Goal: Task Accomplishment & Management: Use online tool/utility

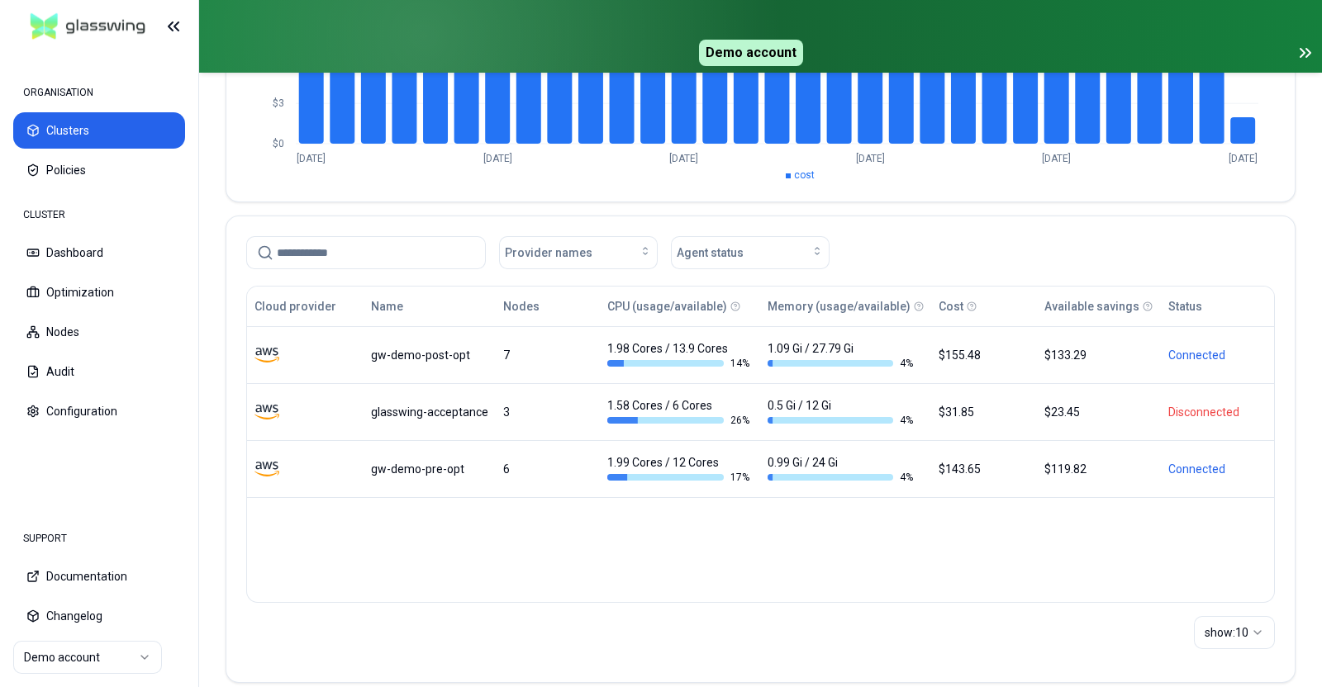
scroll to position [317, 0]
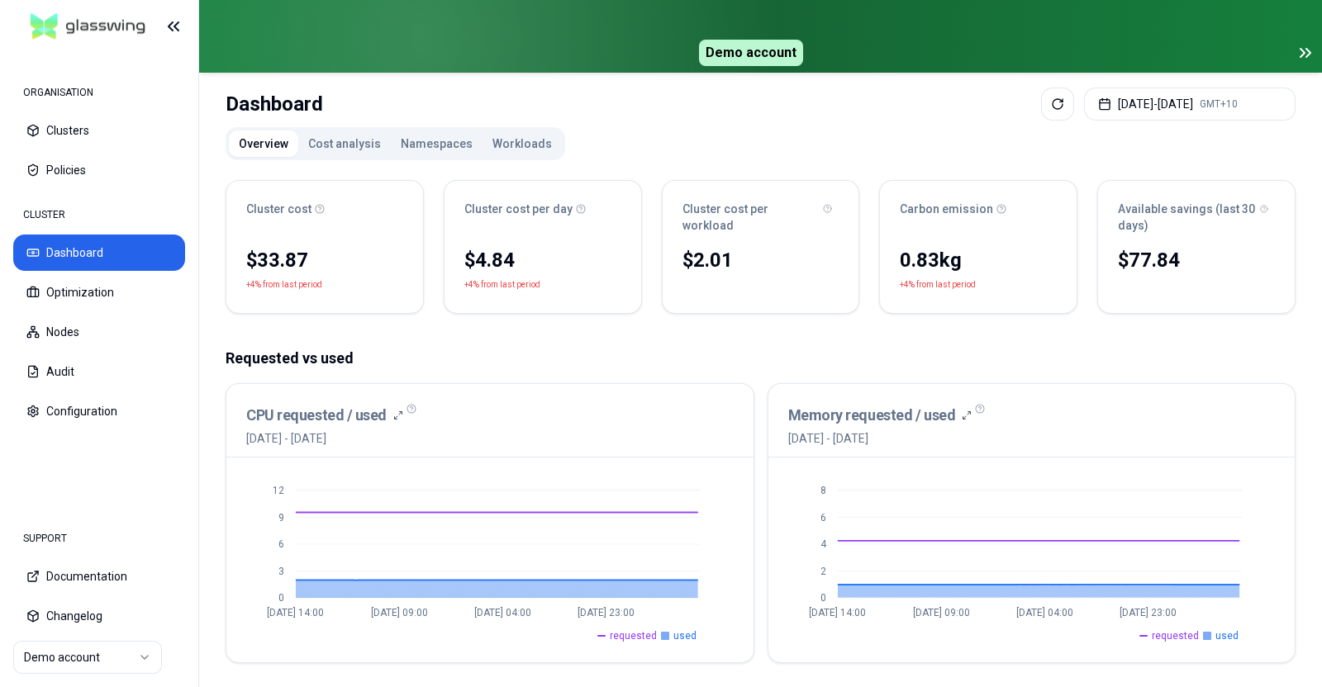
scroll to position [98, 0]
click at [108, 296] on button "Optimization" at bounding box center [99, 292] width 172 height 36
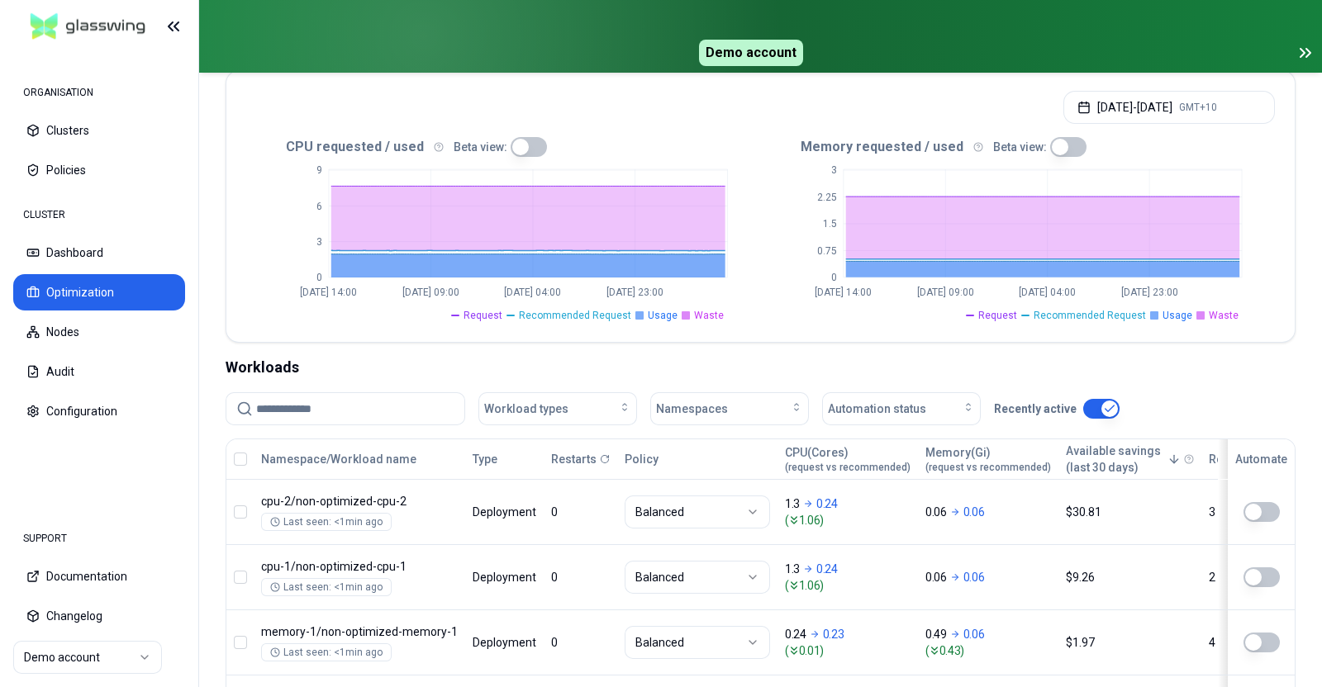
scroll to position [346, 0]
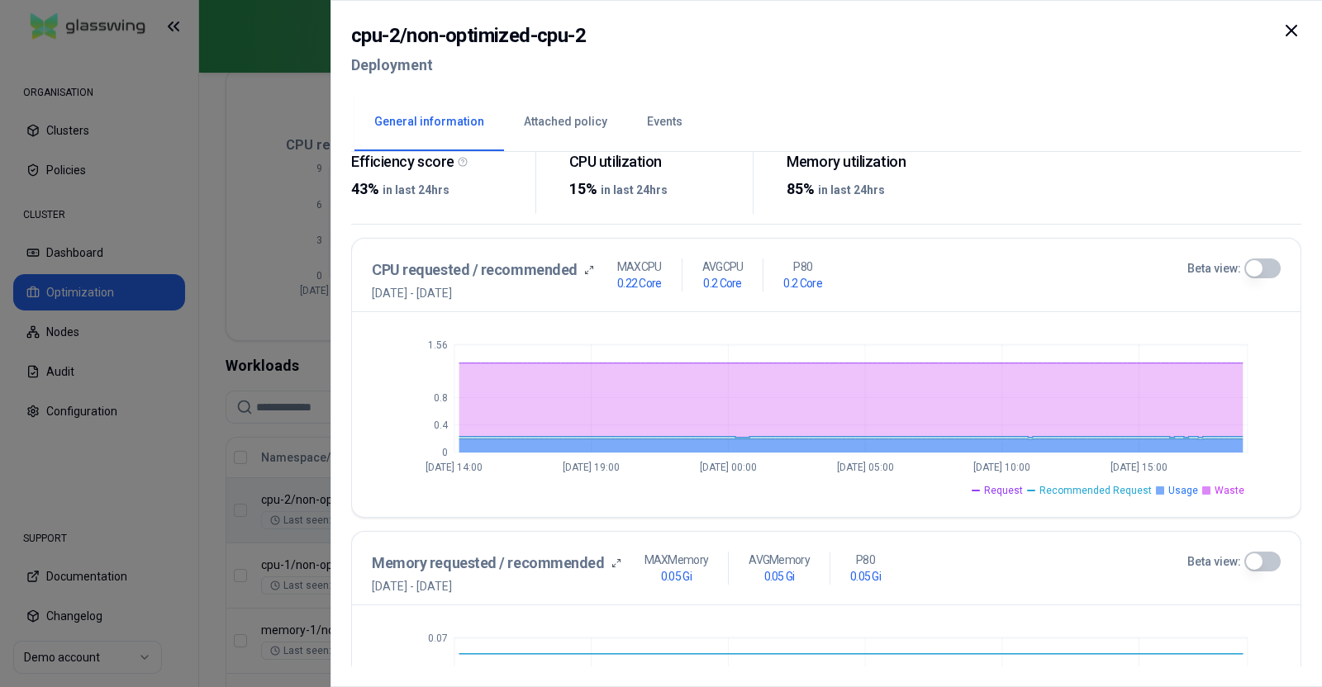
scroll to position [273, 0]
click at [1300, 25] on icon at bounding box center [1291, 31] width 20 height 20
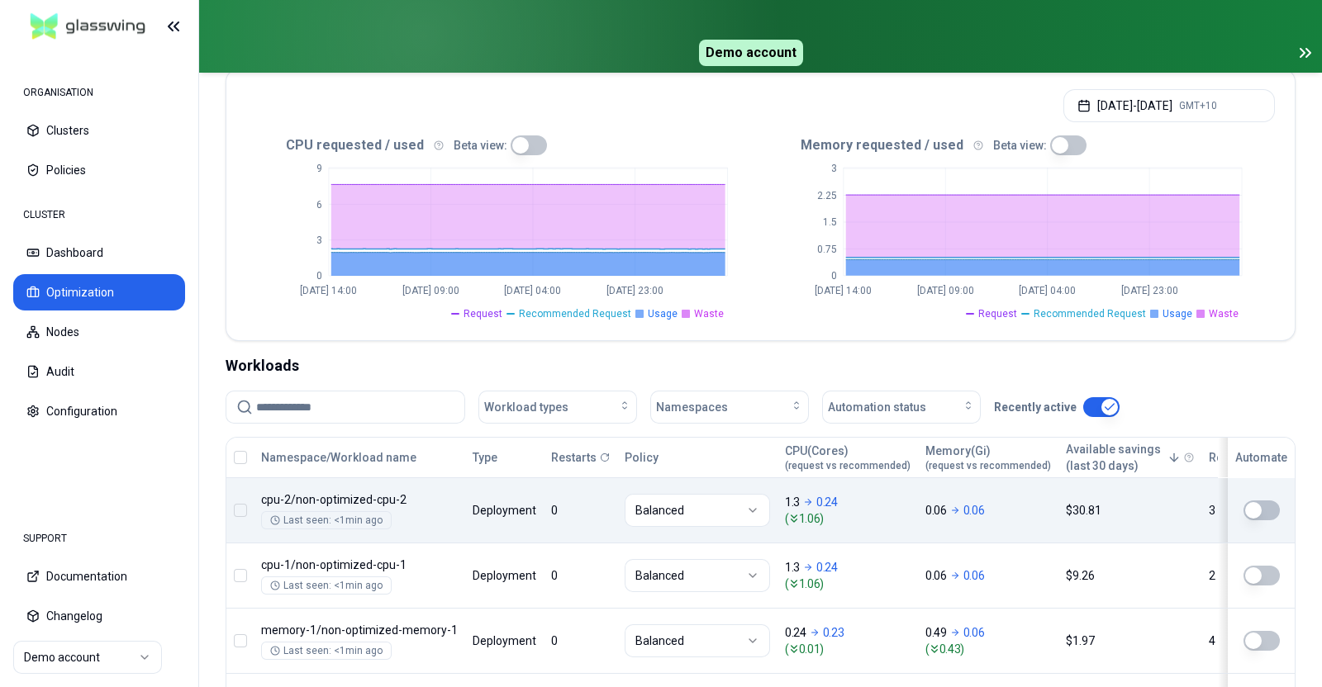
click at [378, 487] on body "ORGANISATION Clusters Policies CLUSTER Dashboard Optimization Nodes Audit Confi…" at bounding box center [661, 343] width 1322 height 687
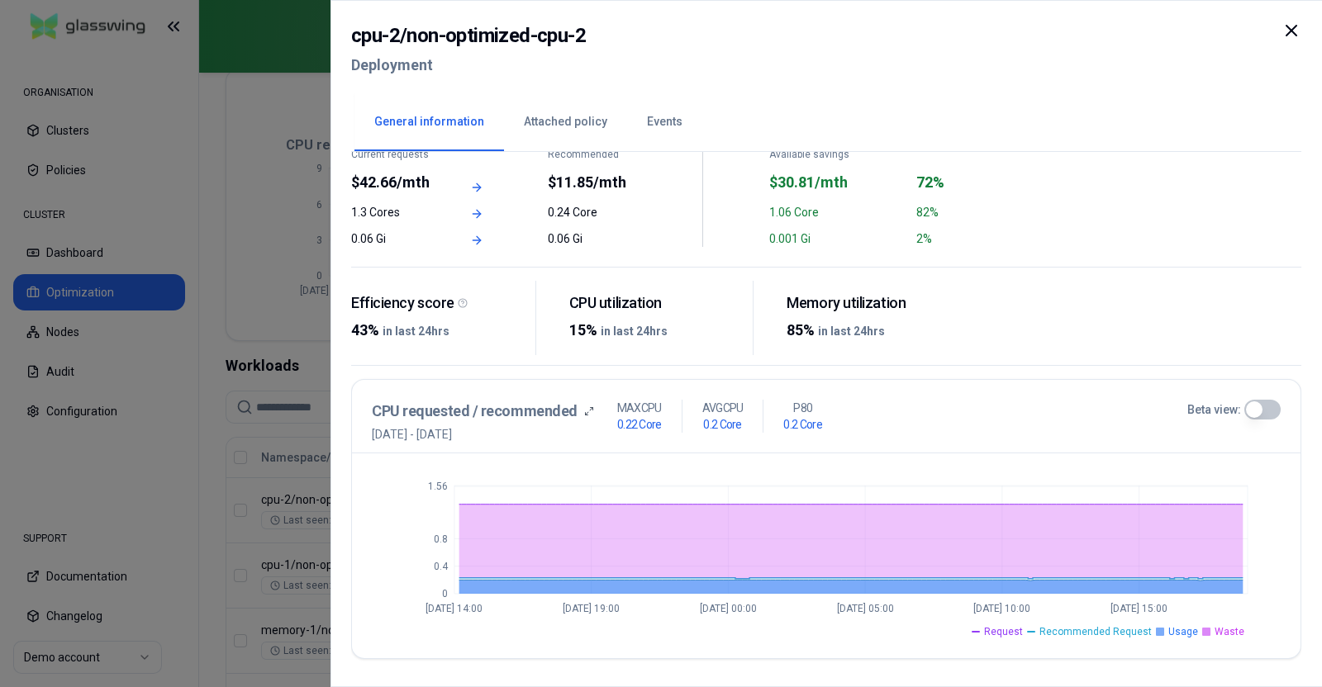
scroll to position [132, 0]
click at [1293, 35] on icon at bounding box center [1291, 31] width 20 height 20
